Goal: Information Seeking & Learning: Learn about a topic

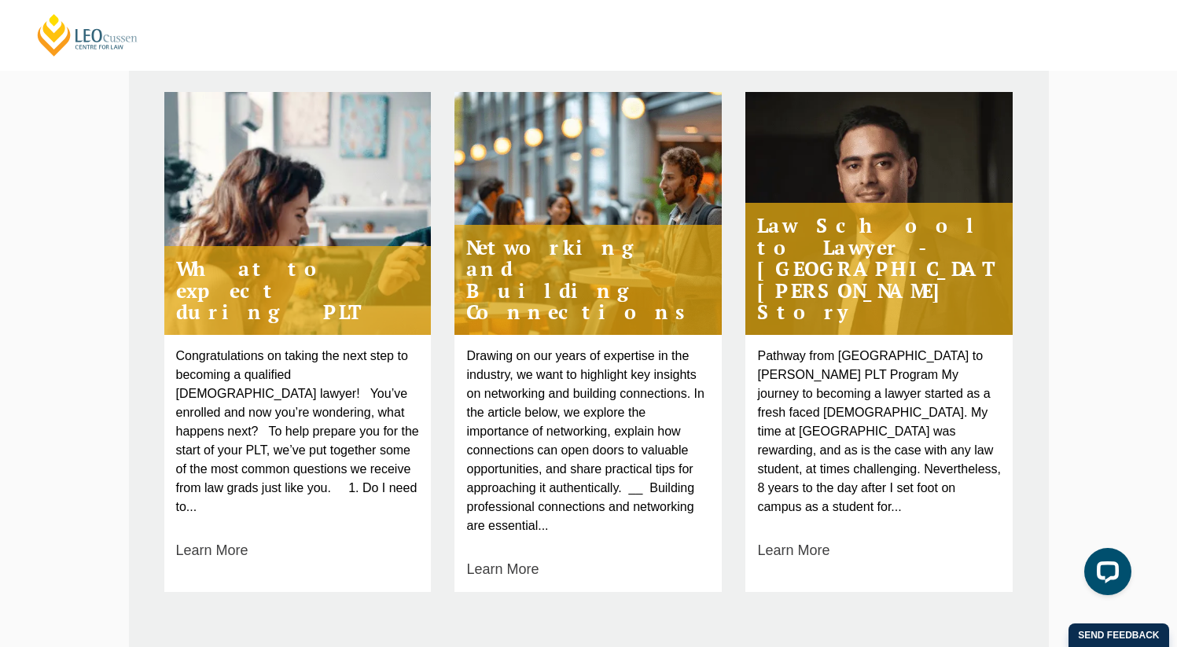
scroll to position [643, 0]
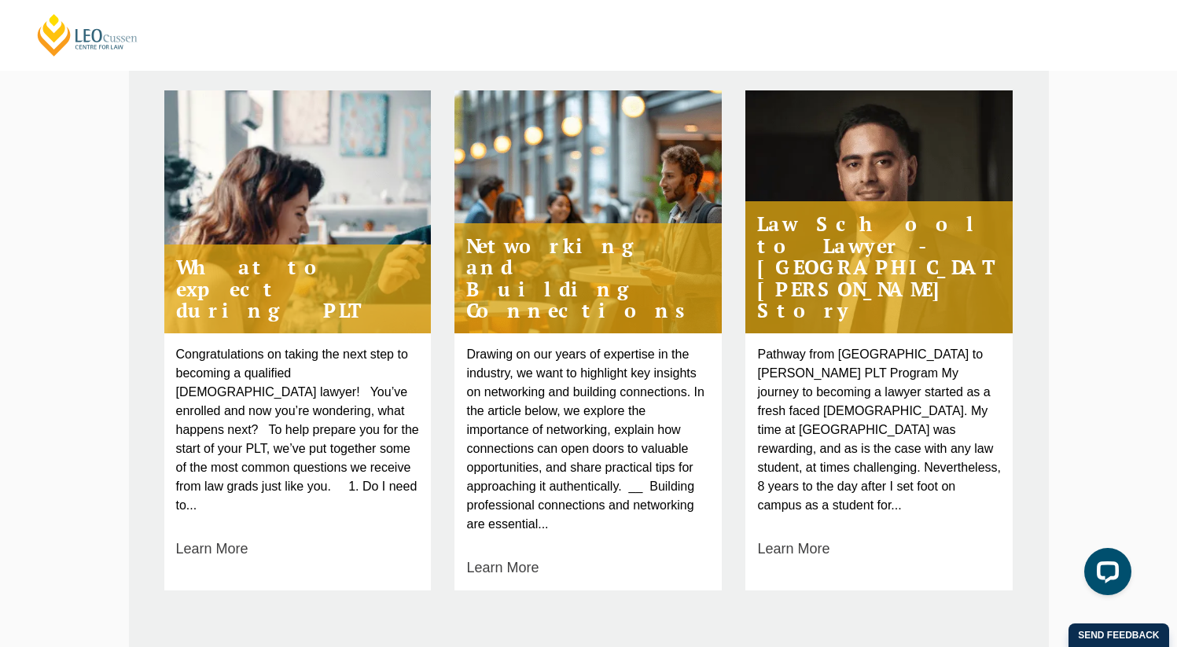
click at [348, 293] on h4 "What to expect during PLT" at bounding box center [297, 289] width 267 height 89
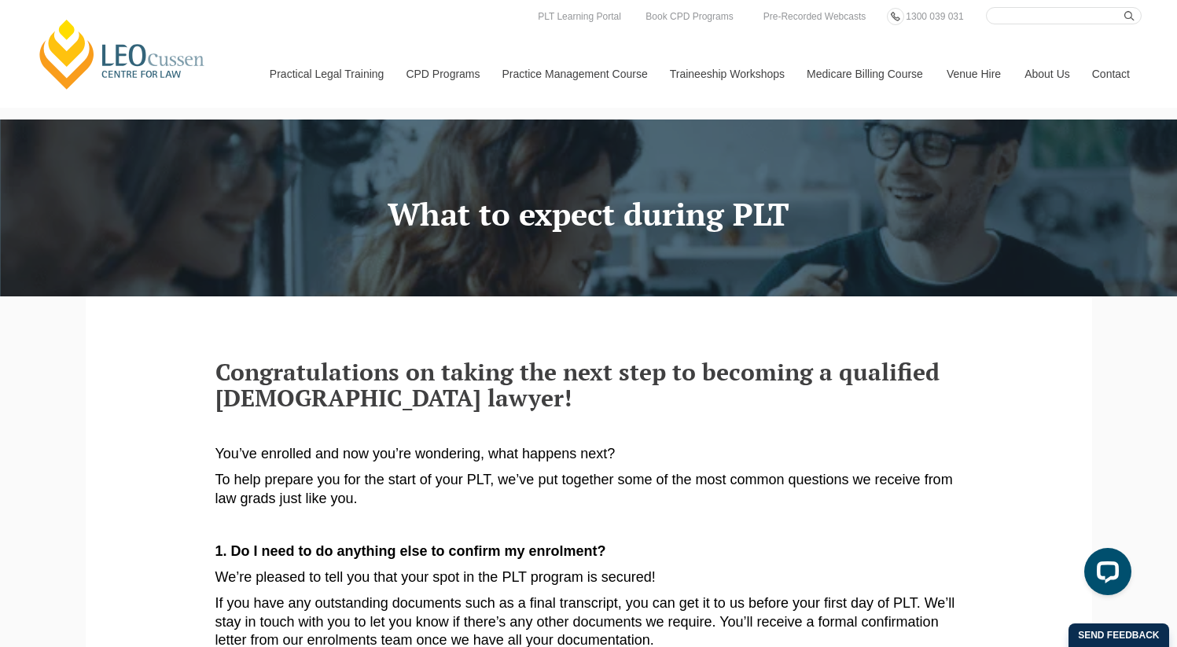
scroll to position [42, 0]
